Goal: Task Accomplishment & Management: Use online tool/utility

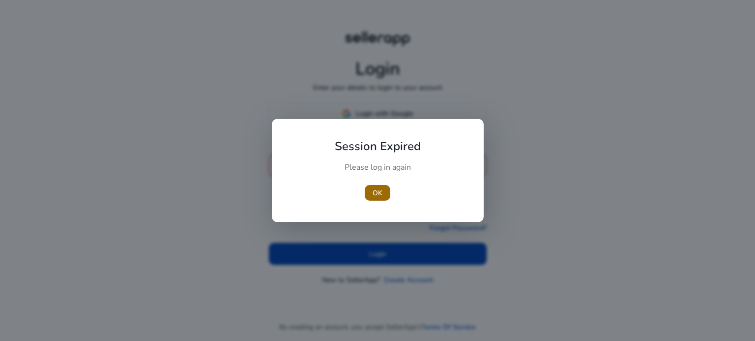
click at [381, 195] on span "OK" at bounding box center [377, 193] width 10 height 10
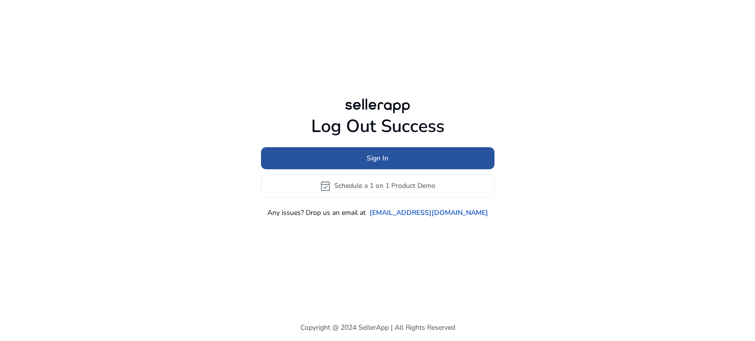
click at [454, 165] on span at bounding box center [377, 158] width 233 height 24
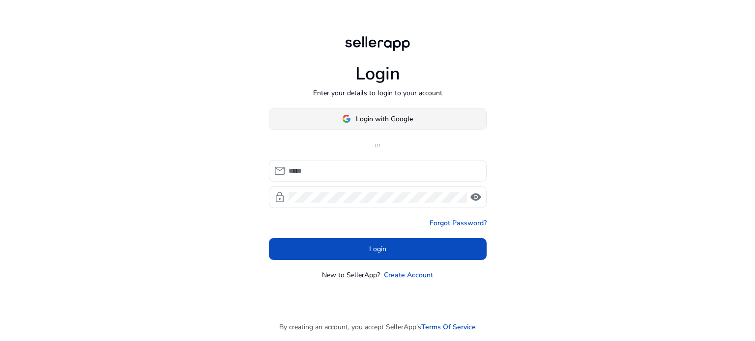
click at [427, 120] on span at bounding box center [377, 119] width 217 height 24
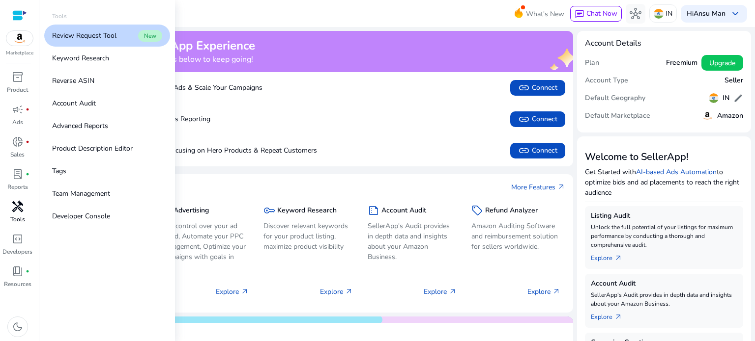
click at [15, 213] on span "handyman" at bounding box center [18, 207] width 12 height 12
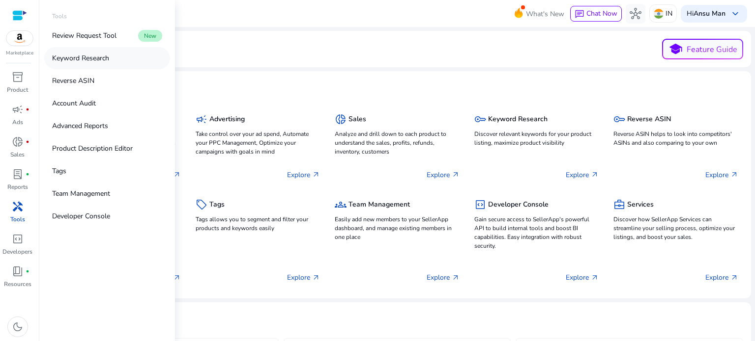
click at [106, 61] on p "Keyword Research" at bounding box center [80, 58] width 57 height 10
